Goal: Task Accomplishment & Management: Use online tool/utility

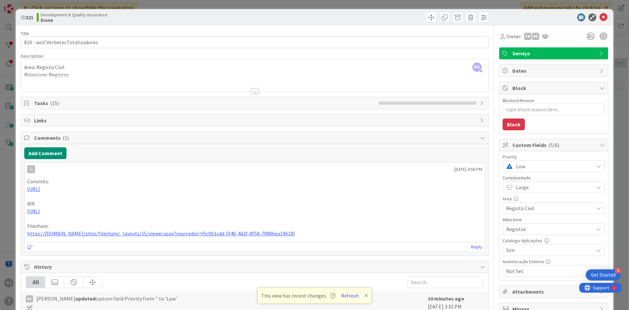
scroll to position [0, 124]
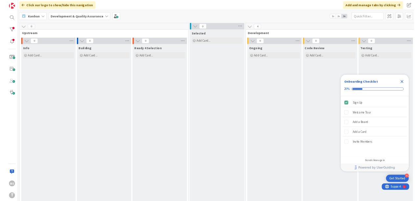
scroll to position [0, 124]
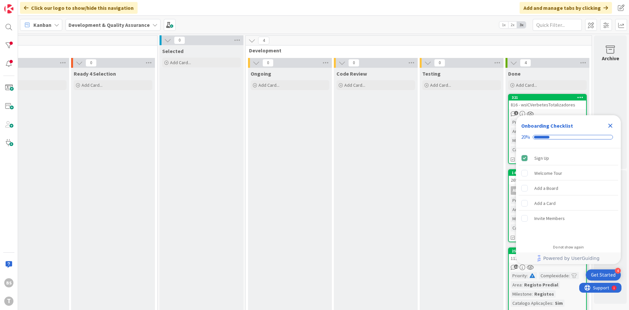
click at [565, 104] on div "816 - wsICVerbetesTotalizadores" at bounding box center [547, 105] width 77 height 9
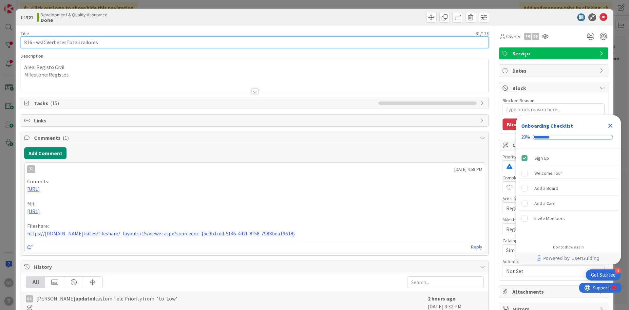
click at [83, 46] on input "816 - wsICVerbetesTotalizadores" at bounding box center [255, 42] width 468 height 12
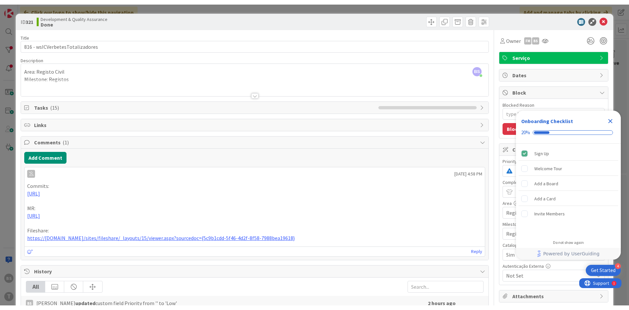
scroll to position [0, 123]
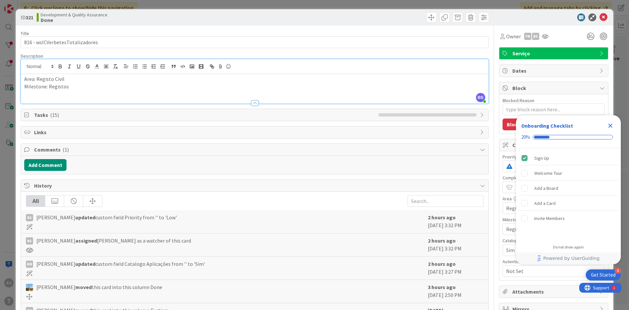
click at [362, 74] on div "Area: Registo Civil Milestone: Registos" at bounding box center [255, 88] width 468 height 29
click at [546, 36] on icon at bounding box center [545, 36] width 7 height 5
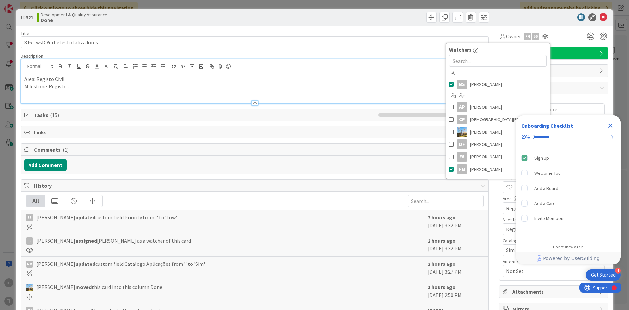
click at [507, 94] on div "BS Bruno Souza AP Alceu Pimentel Filho CP Cristiano Pires Diego Gomes DF Dora F…" at bounding box center [498, 122] width 104 height 108
click at [504, 87] on link "BS Bruno Souza" at bounding box center [498, 84] width 104 height 12
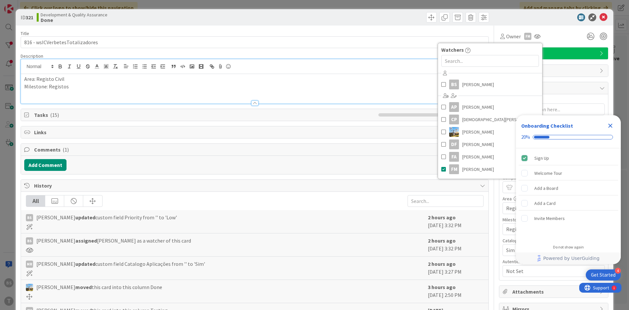
click at [612, 122] on div "Close Checklist" at bounding box center [610, 126] width 10 height 10
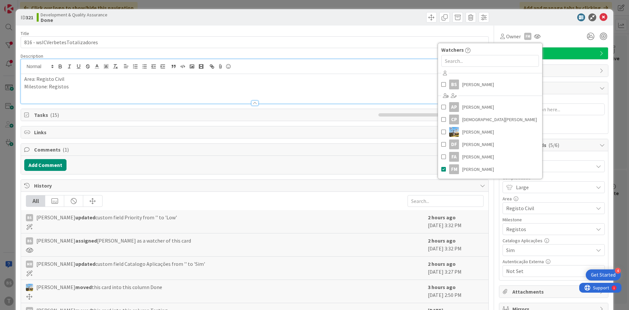
click at [367, 86] on p "Milestone: Registos" at bounding box center [254, 87] width 461 height 8
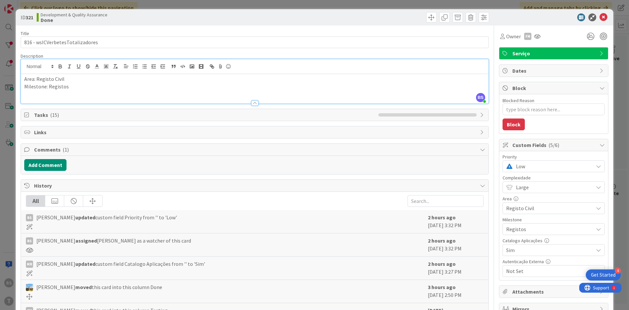
click at [532, 162] on div "Low" at bounding box center [554, 167] width 102 height 12
click at [532, 194] on span "Critical" at bounding box center [563, 194] width 76 height 10
click at [54, 168] on button "Add Comment" at bounding box center [45, 165] width 42 height 12
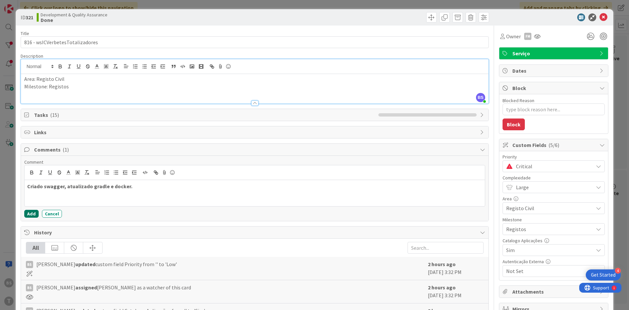
click at [27, 212] on button "Add" at bounding box center [31, 214] width 14 height 8
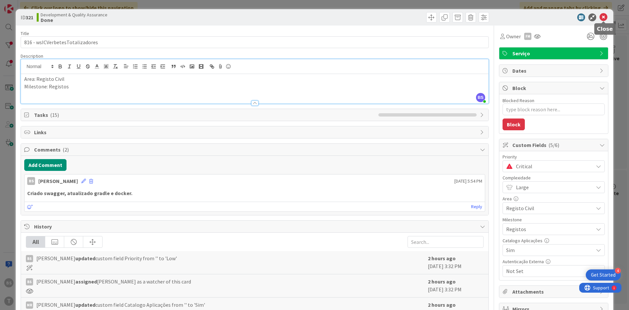
click at [605, 21] on icon at bounding box center [604, 17] width 8 height 8
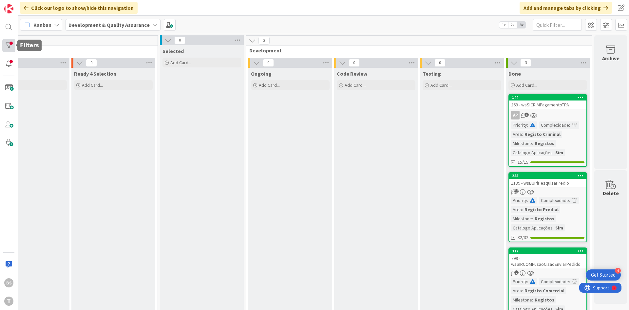
click at [13, 42] on div at bounding box center [8, 45] width 13 height 13
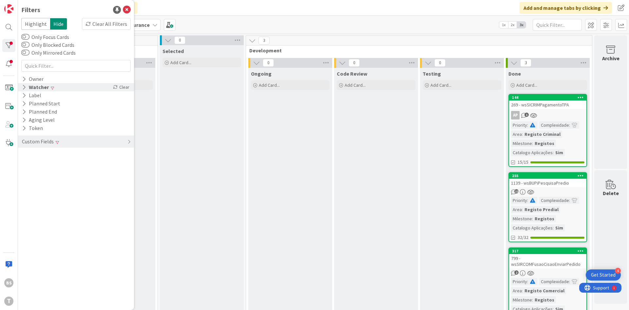
click at [57, 89] on div "Watcher Clear" at bounding box center [76, 87] width 116 height 8
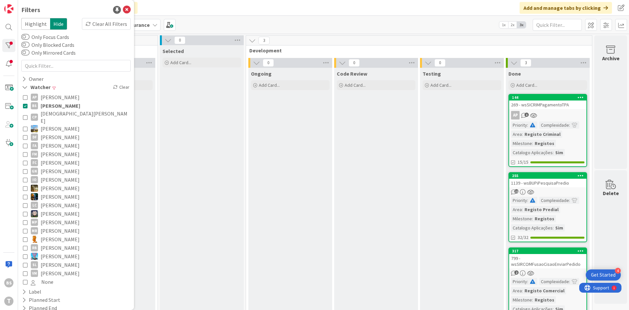
click at [24, 108] on icon at bounding box center [25, 106] width 5 height 5
click at [61, 89] on div "Watcher" at bounding box center [76, 87] width 116 height 8
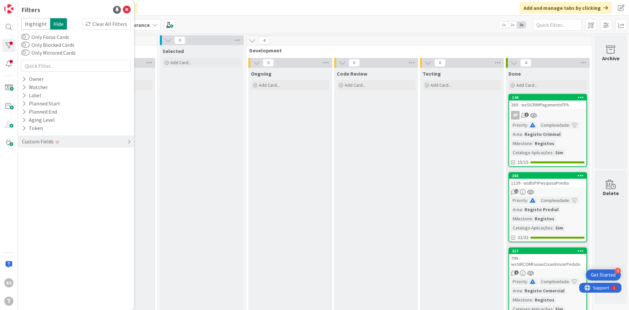
click at [64, 138] on div "Custom Fields" at bounding box center [76, 142] width 116 height 12
click at [36, 157] on button "Priority" at bounding box center [34, 155] width 26 height 8
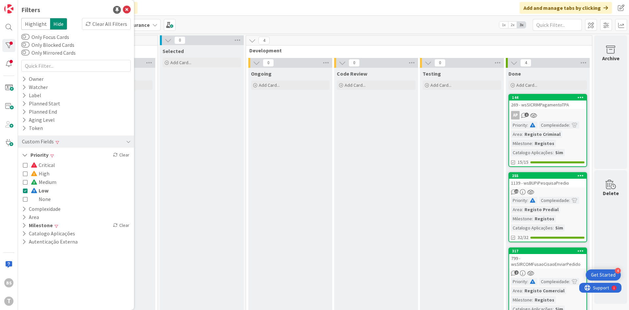
click at [23, 165] on icon at bounding box center [25, 165] width 5 height 5
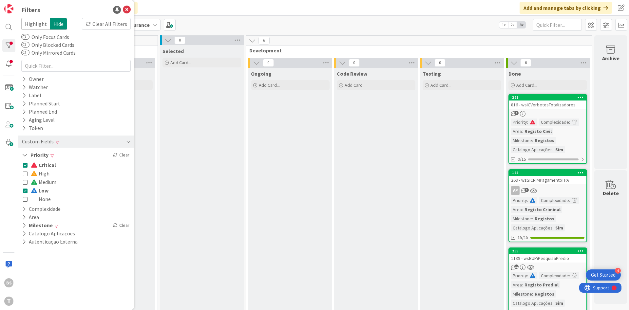
click at [25, 191] on icon at bounding box center [25, 190] width 5 height 5
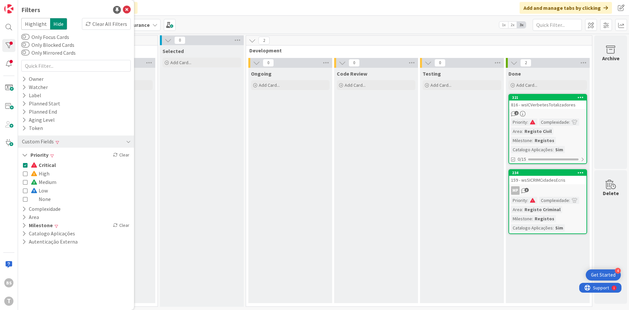
click at [25, 191] on icon at bounding box center [25, 190] width 5 height 5
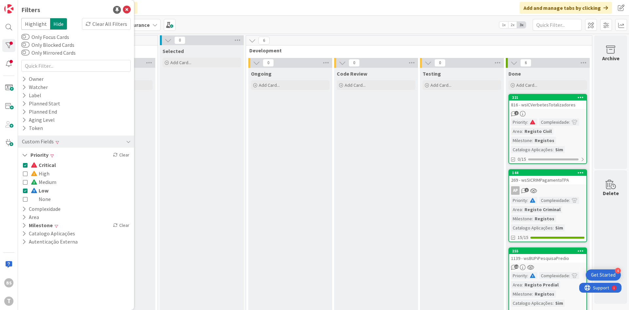
click at [23, 166] on icon at bounding box center [25, 165] width 5 height 5
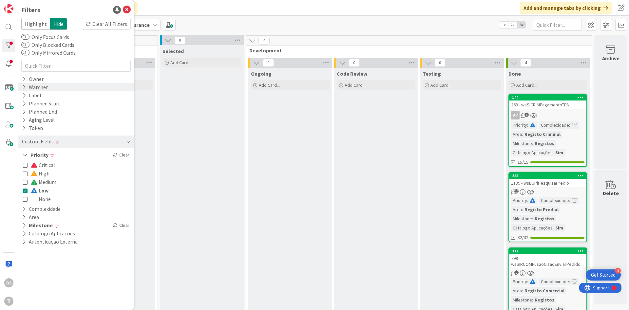
click at [46, 88] on div "Watcher" at bounding box center [34, 87] width 27 height 8
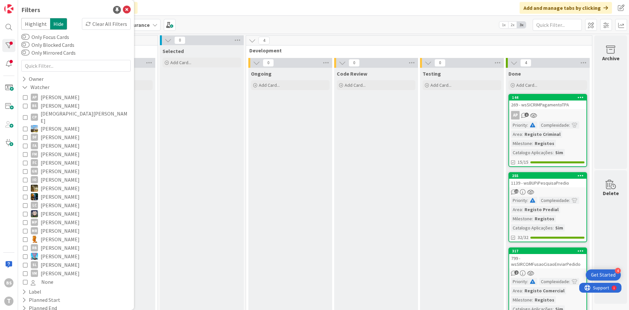
click at [26, 106] on icon at bounding box center [25, 106] width 5 height 5
click at [367, 127] on div "Code Review Add Card..." at bounding box center [376, 203] width 84 height 270
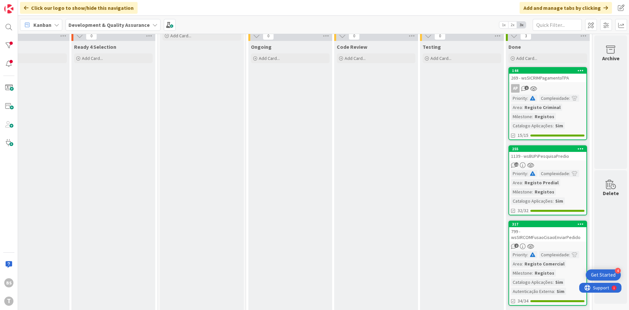
scroll to position [35, 123]
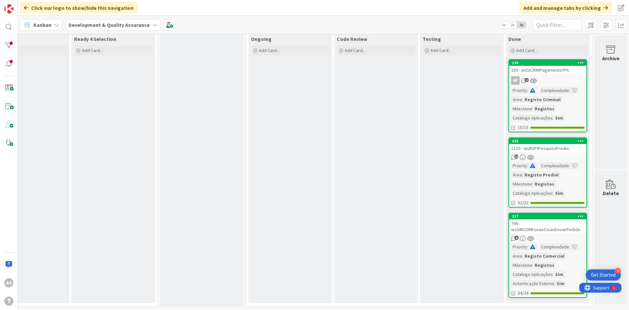
click at [557, 75] on link "144 269 - wsSICRIMPagamentoTPA AP 1 Priority : Complexidade : Area : Registo Cr…" at bounding box center [548, 95] width 79 height 73
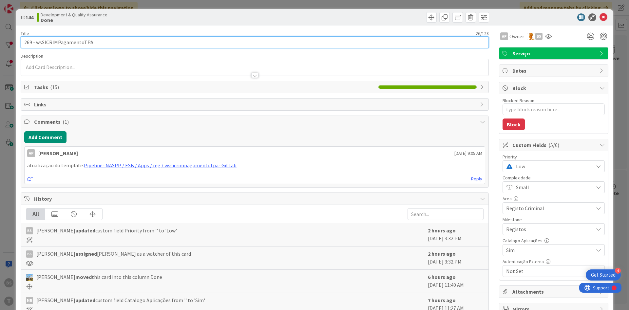
click at [67, 45] on input "269 - wsSICRIMPagamentoTPA" at bounding box center [255, 42] width 468 height 12
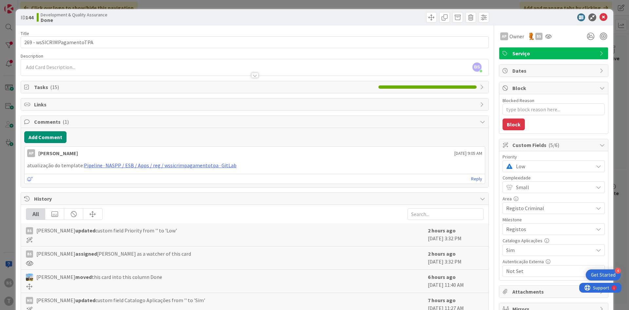
type textarea "x"
